Goal: Check status: Check status

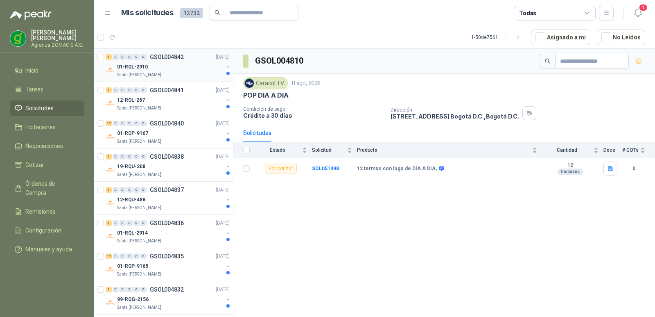
click at [208, 73] on div "Santa [PERSON_NAME]" at bounding box center [170, 75] width 106 height 7
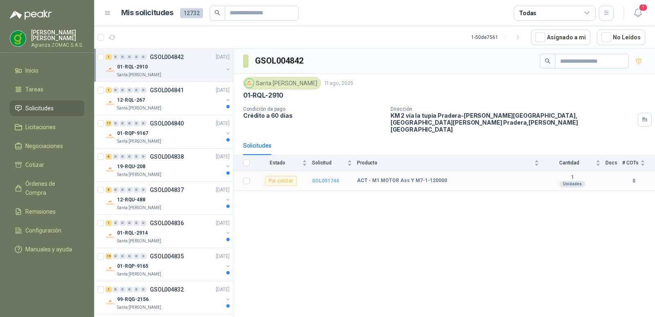
click at [324, 178] on b "SOL051744" at bounding box center [325, 181] width 27 height 6
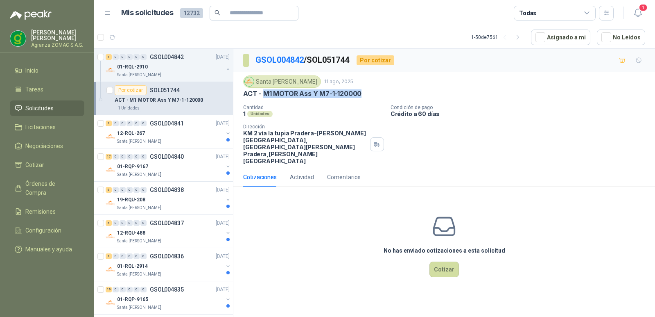
drag, startPoint x: 363, startPoint y: 95, endPoint x: 265, endPoint y: 93, distance: 98.7
click at [265, 93] on div "ACT - M1 MOTOR Ass Y M7-1-120000" at bounding box center [444, 93] width 402 height 9
copy p "M1 MOTOR Ass Y M7-1-120000"
click at [184, 131] on div "12-RQL-267" at bounding box center [170, 133] width 106 height 10
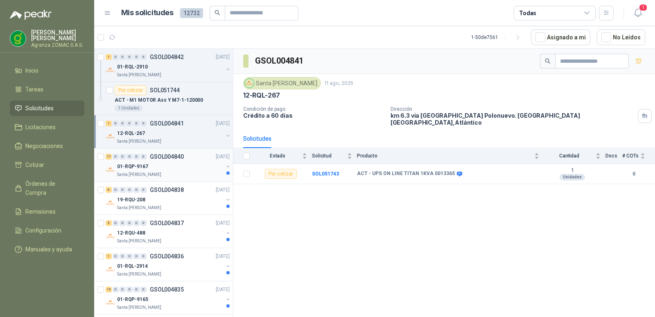
click at [174, 166] on div "01-RQP-9167" at bounding box center [170, 166] width 106 height 10
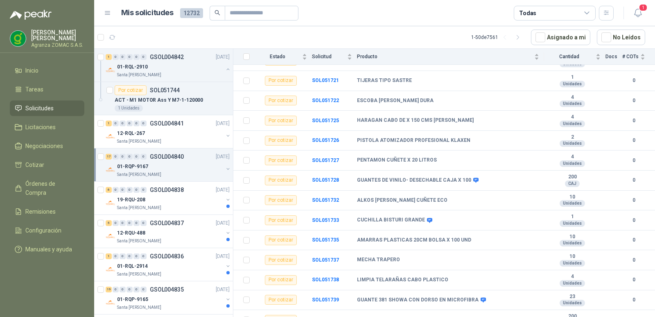
scroll to position [181, 0]
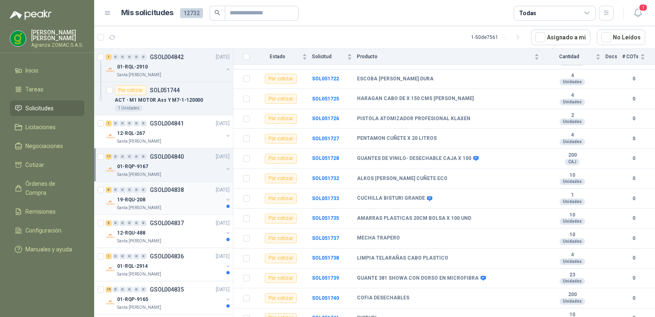
click at [180, 193] on div "6 0 0 0 0 0 GSOL004838 [DATE]" at bounding box center [169, 190] width 126 height 10
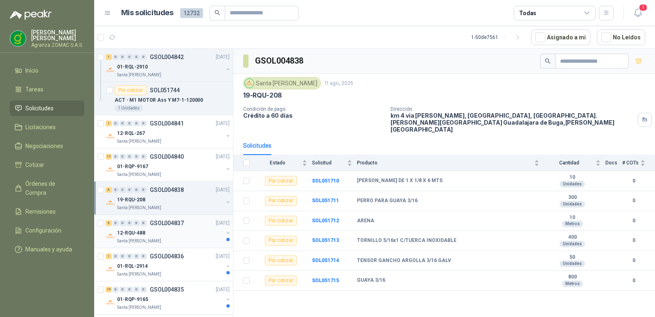
click at [175, 240] on div "Santa [PERSON_NAME]" at bounding box center [170, 241] width 106 height 7
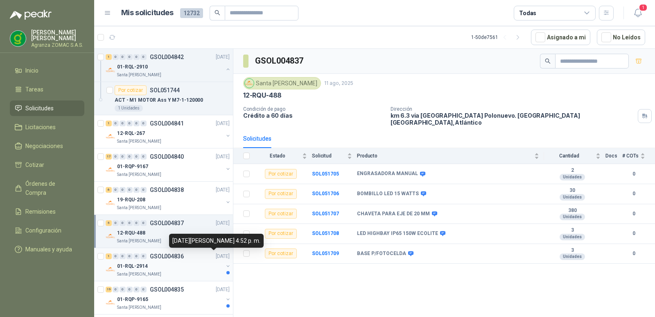
click at [197, 263] on div "01-RQL-2914" at bounding box center [170, 266] width 106 height 10
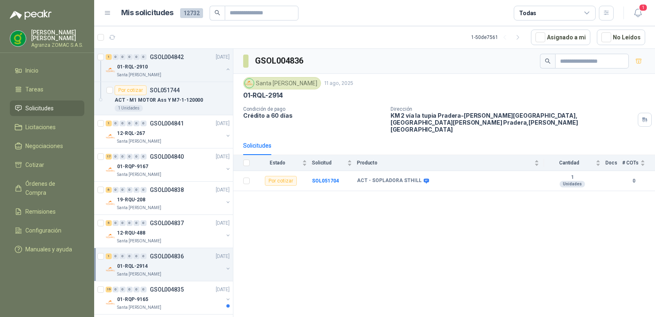
scroll to position [11, 0]
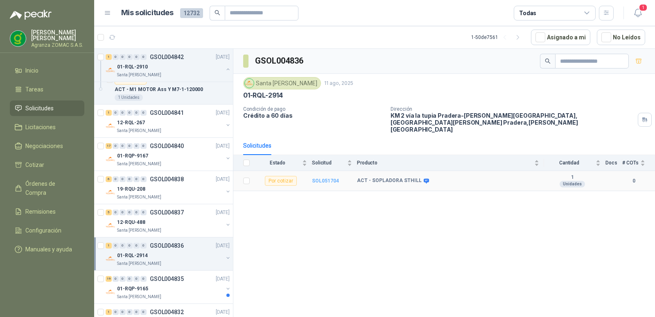
click at [324, 178] on b "SOL051704" at bounding box center [325, 181] width 27 height 6
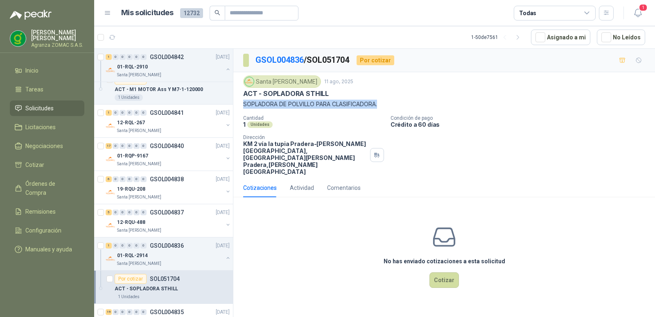
drag, startPoint x: 382, startPoint y: 104, endPoint x: 244, endPoint y: 107, distance: 138.0
click at [244, 107] on p "SOPLADORA DE POLVILLO PARA CLASIFICADORA." at bounding box center [444, 104] width 402 height 9
copy p "SOPLADORA DE POLVILLO PARA CLASIFICADORA."
click at [509, 178] on div "Cotizaciones Actividad Comentarios" at bounding box center [444, 187] width 402 height 19
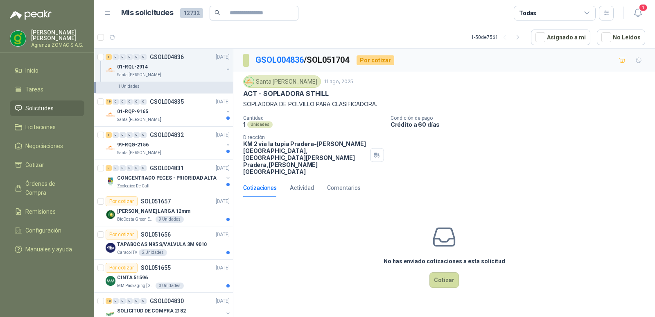
scroll to position [231, 0]
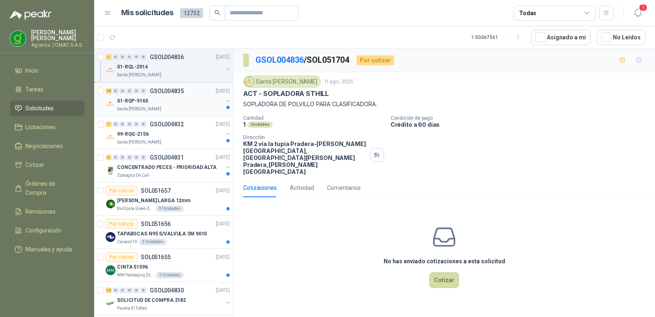
click at [191, 99] on div "01-RQP-9165" at bounding box center [170, 101] width 106 height 10
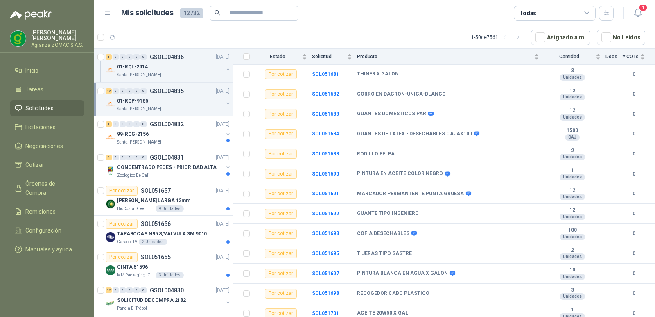
scroll to position [222, 0]
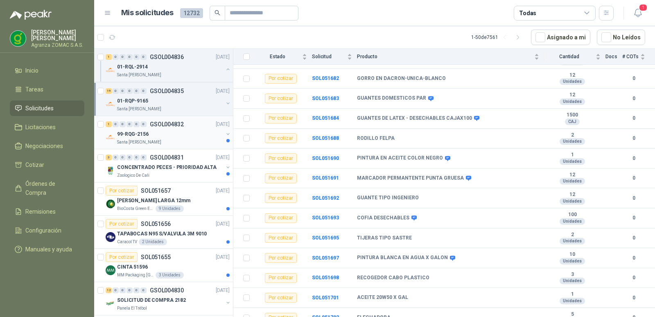
click at [189, 132] on div "99-RQG-2156" at bounding box center [170, 134] width 106 height 10
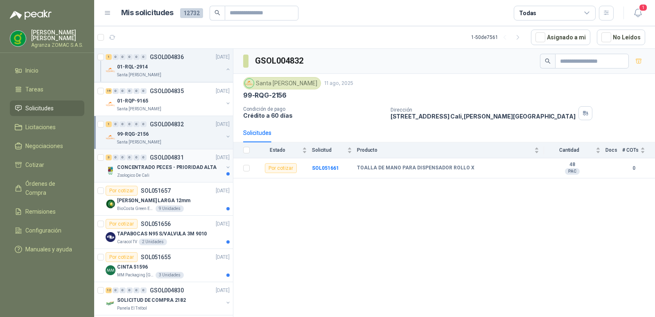
click at [191, 173] on div "Zoologico De Cali" at bounding box center [170, 175] width 106 height 7
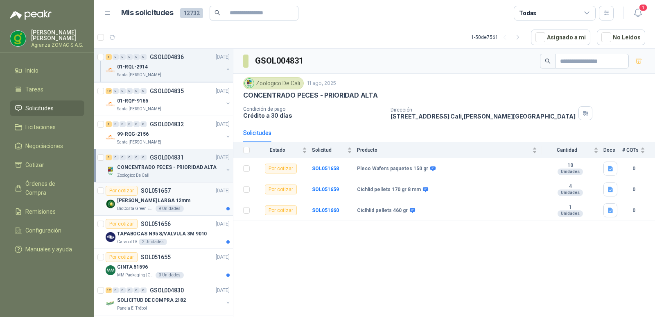
click at [190, 199] on div "[PERSON_NAME] LARGA 12mm" at bounding box center [173, 200] width 113 height 10
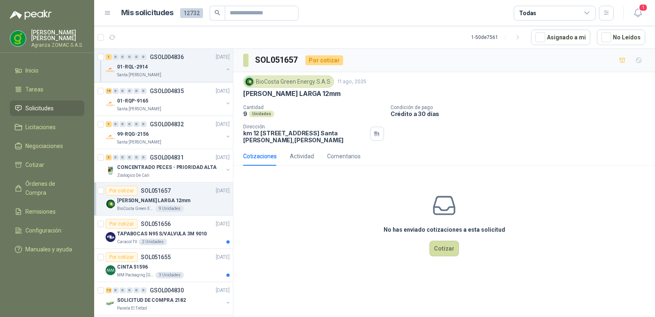
scroll to position [107, 0]
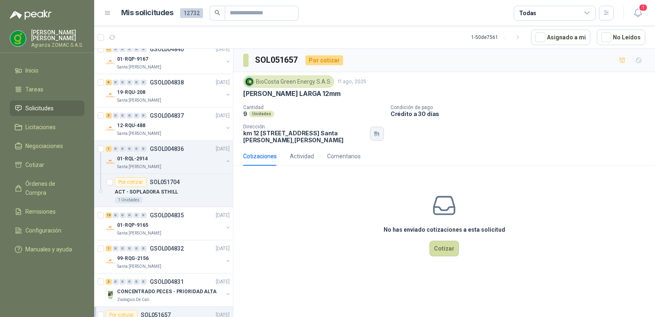
click at [378, 137] on icon "button" at bounding box center [376, 133] width 7 height 7
click at [189, 158] on div "01-RQL-2914" at bounding box center [170, 159] width 106 height 10
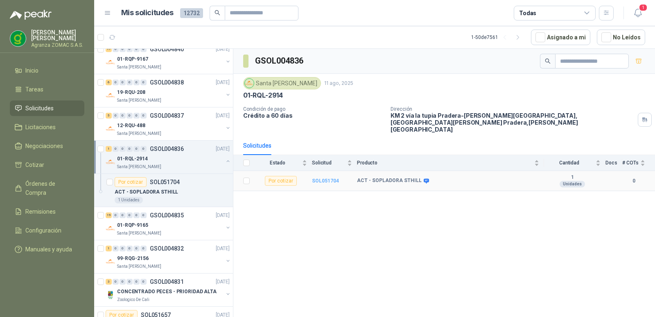
click at [330, 178] on b "SOL051704" at bounding box center [325, 181] width 27 height 6
